Goal: Find specific page/section: Find specific page/section

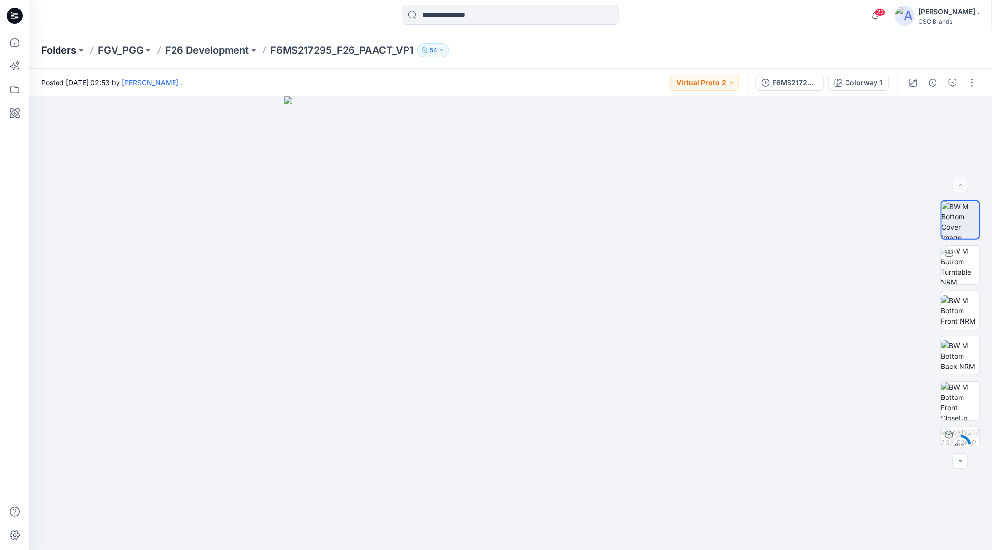
click at [63, 46] on p "Folders" at bounding box center [58, 50] width 35 height 14
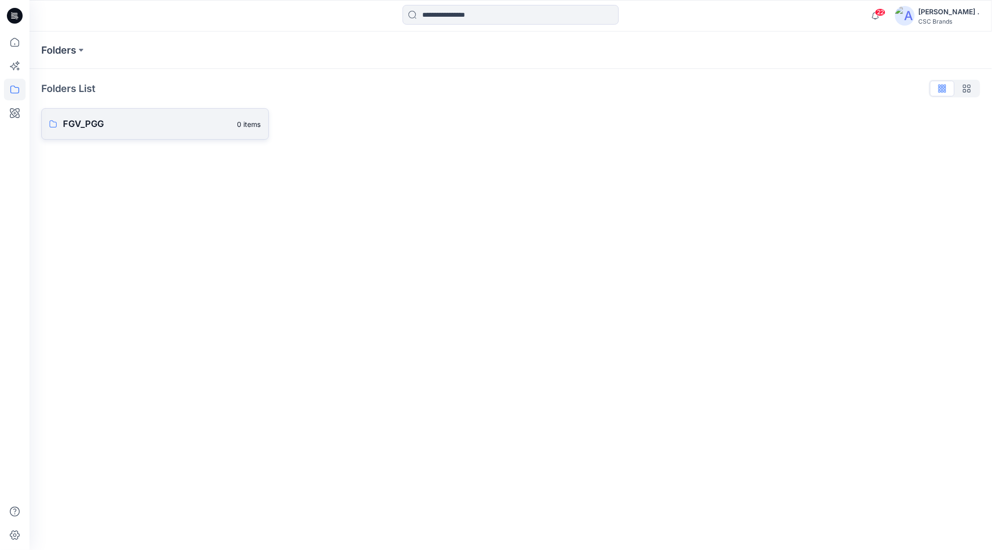
click at [99, 123] on p "FGV_PGG" at bounding box center [147, 124] width 169 height 14
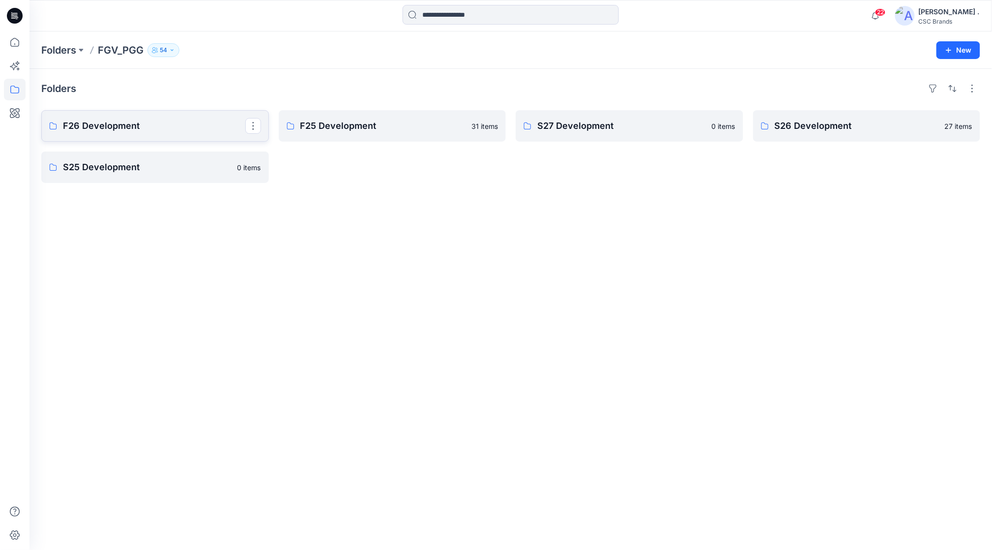
click at [146, 129] on p "F26 Development" at bounding box center [154, 126] width 182 height 14
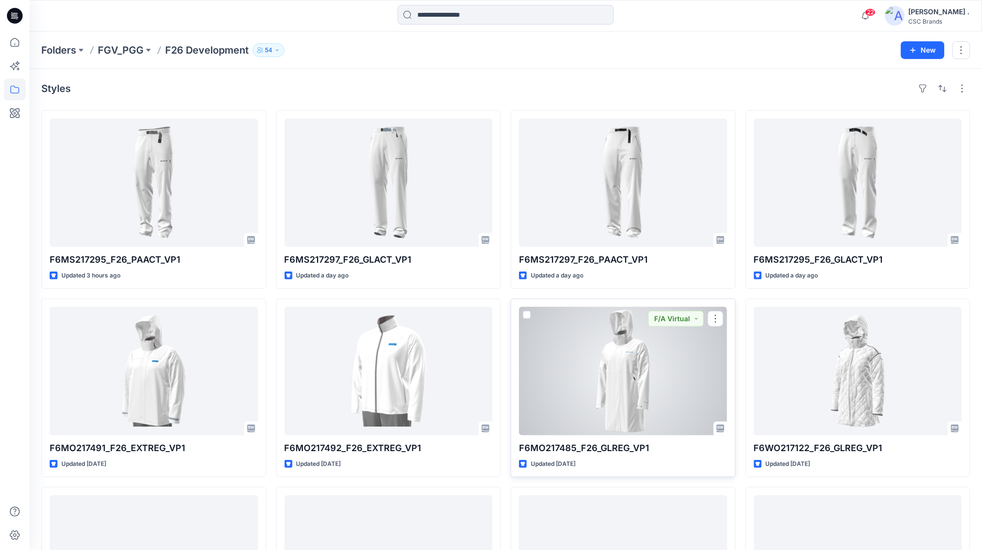
click at [639, 375] on div at bounding box center [623, 371] width 208 height 128
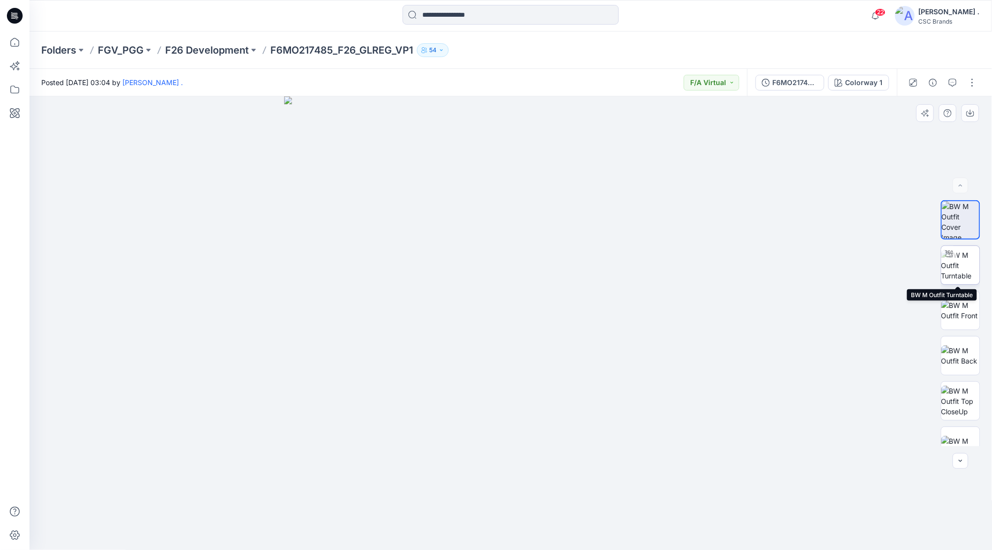
click at [961, 262] on img at bounding box center [960, 265] width 38 height 31
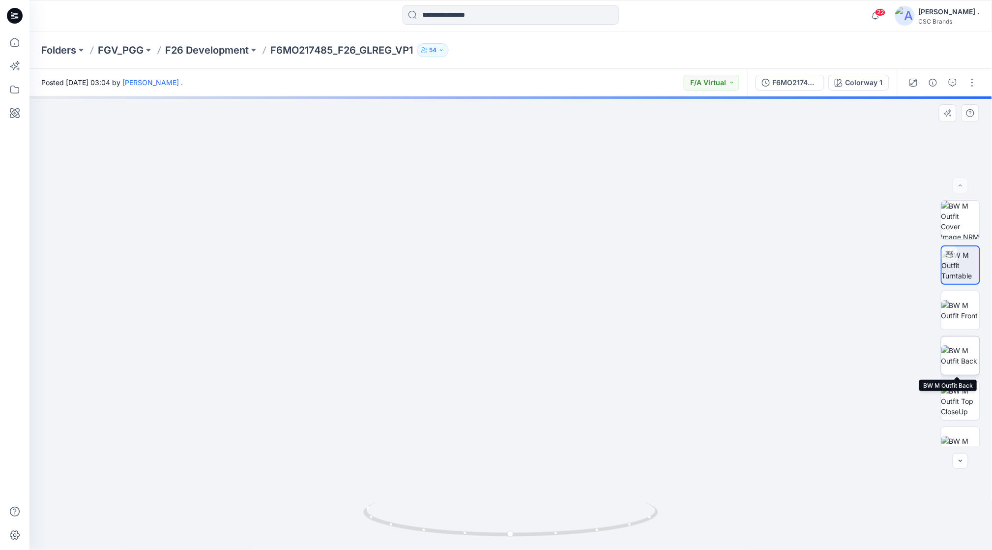
click at [964, 353] on img at bounding box center [960, 355] width 38 height 21
click at [962, 319] on img at bounding box center [960, 310] width 38 height 21
